Goal: Transaction & Acquisition: Purchase product/service

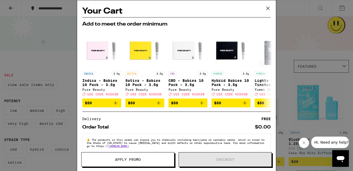
click at [269, 9] on icon at bounding box center [268, 8] width 8 height 8
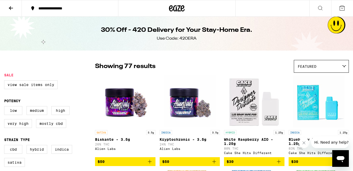
click at [10, 8] on icon at bounding box center [11, 8] width 4 height 4
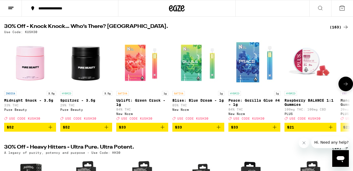
scroll to position [12, 0]
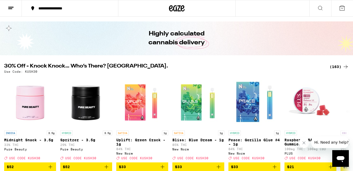
click at [338, 65] on div "(163)" at bounding box center [339, 66] width 19 height 6
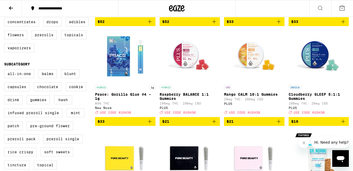
scroll to position [166, 0]
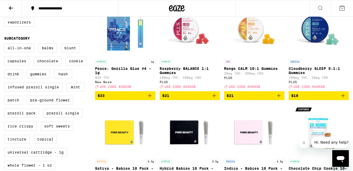
click at [148, 99] on icon "Add to bag" at bounding box center [150, 95] width 6 height 6
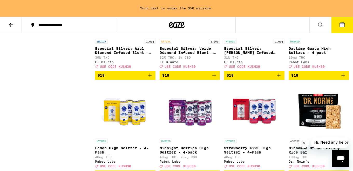
scroll to position [1788, 0]
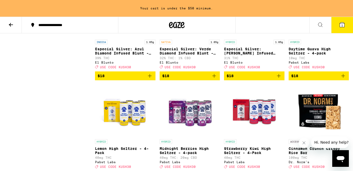
click at [119, 79] on span "$18" at bounding box center [125, 76] width 55 height 6
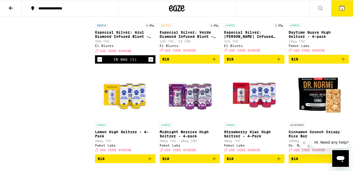
scroll to position [1771, 0]
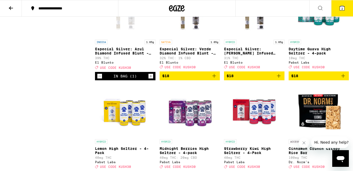
click at [343, 11] on icon at bounding box center [342, 8] width 6 height 6
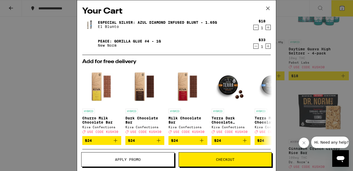
click at [150, 160] on span "Apply Promo" at bounding box center [128, 159] width 93 height 4
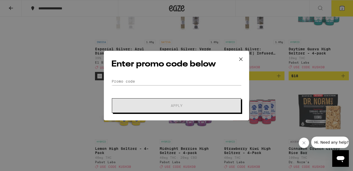
click at [179, 77] on div "Enter promo code below Promo Code Apply" at bounding box center [177, 85] width 146 height 69
click at [152, 86] on form "Promo Code Apply" at bounding box center [177, 94] width 130 height 35
click at [148, 79] on input "Promo Code" at bounding box center [177, 81] width 130 height 8
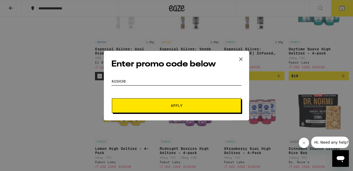
type input "kush30"
click at [157, 101] on button "Apply" at bounding box center [176, 105] width 129 height 15
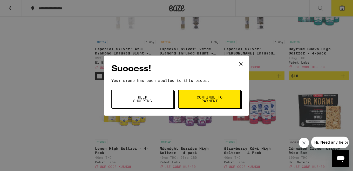
click at [202, 99] on span "Continue to payment" at bounding box center [210, 98] width 27 height 7
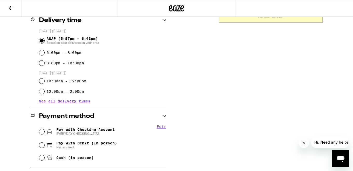
scroll to position [185, 0]
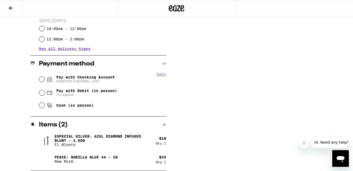
click at [43, 90] on div "Pay with Debit (in person) Pin required" at bounding box center [102, 93] width 127 height 14
click at [43, 92] on input "Pay with Debit (in person) Pin required" at bounding box center [41, 92] width 5 height 5
radio input "true"
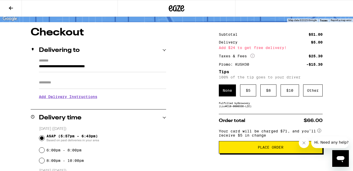
scroll to position [72, 0]
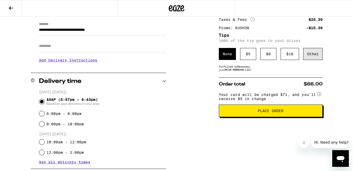
click at [316, 52] on div "Other" at bounding box center [313, 54] width 19 height 12
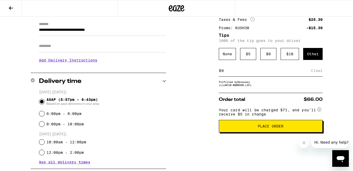
click at [278, 73] on input at bounding box center [266, 70] width 90 height 5
type input "3"
click at [319, 72] on div "Save" at bounding box center [318, 70] width 9 height 11
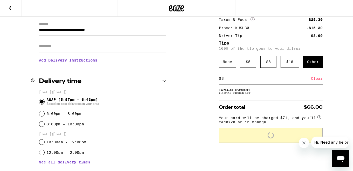
click at [336, 82] on div "**********" at bounding box center [176, 137] width 353 height 293
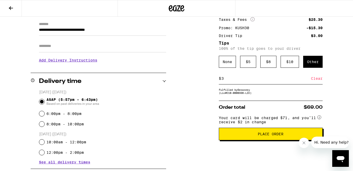
click at [279, 134] on button "Place Order" at bounding box center [271, 133] width 104 height 12
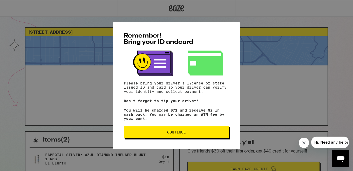
click at [192, 135] on button "Continue" at bounding box center [177, 132] width 106 height 12
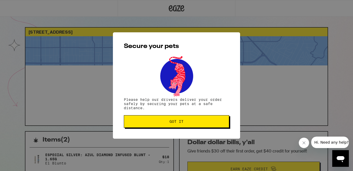
click at [187, 120] on span "Got it" at bounding box center [176, 121] width 97 height 4
